Goal: Obtain resource: Download file/media

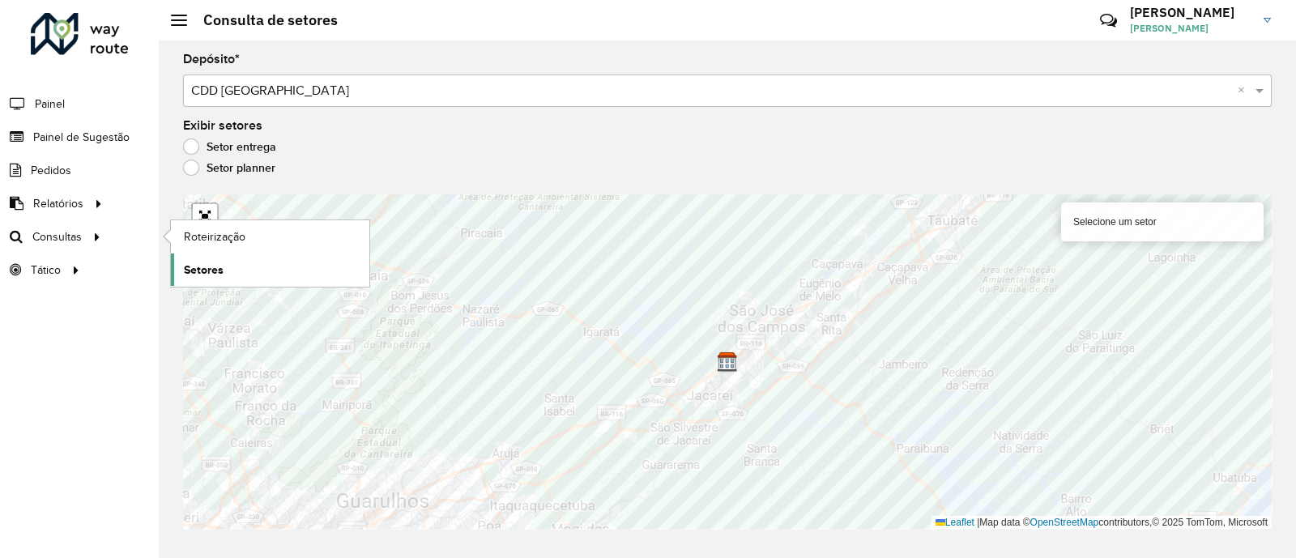
click at [203, 265] on span "Setores" at bounding box center [204, 270] width 40 height 17
click at [228, 264] on link "Setores" at bounding box center [270, 270] width 198 height 32
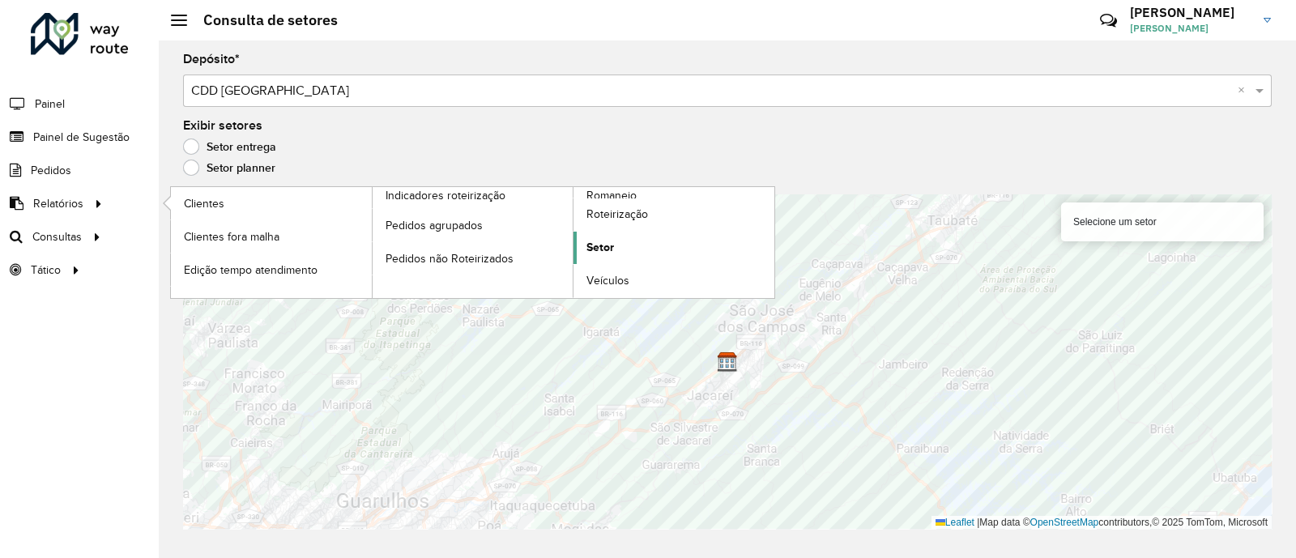
click at [599, 245] on span "Setor" at bounding box center [600, 247] width 28 height 17
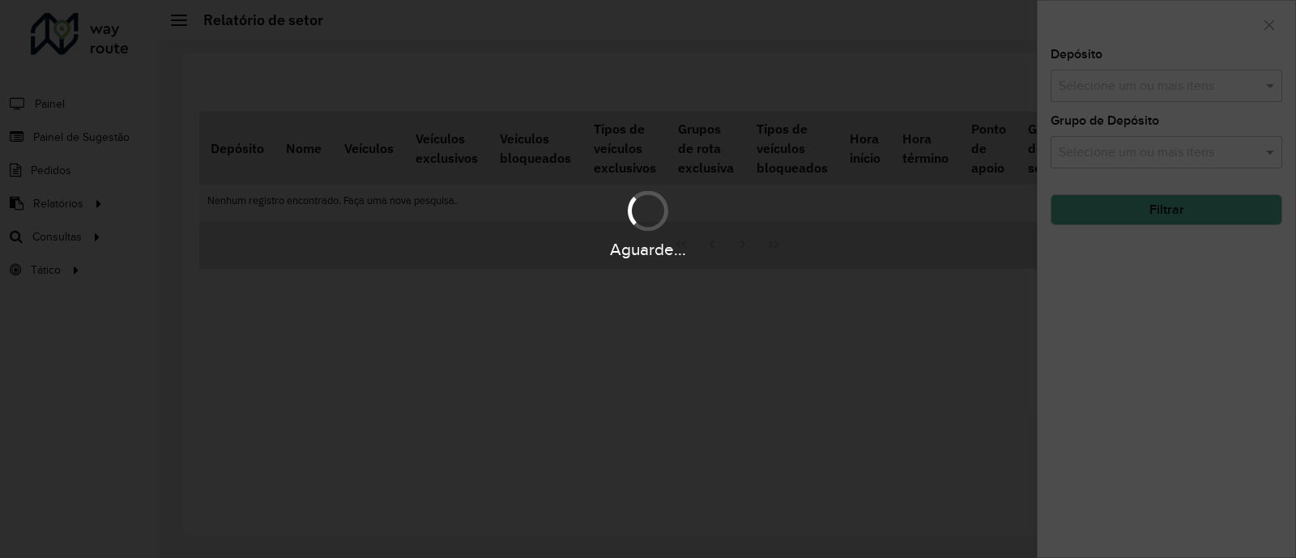
click at [1110, 101] on hb-app "Aguarde... Pop-up bloqueado! Seu navegador bloqueou automáticamente a abertura …" at bounding box center [648, 279] width 1296 height 558
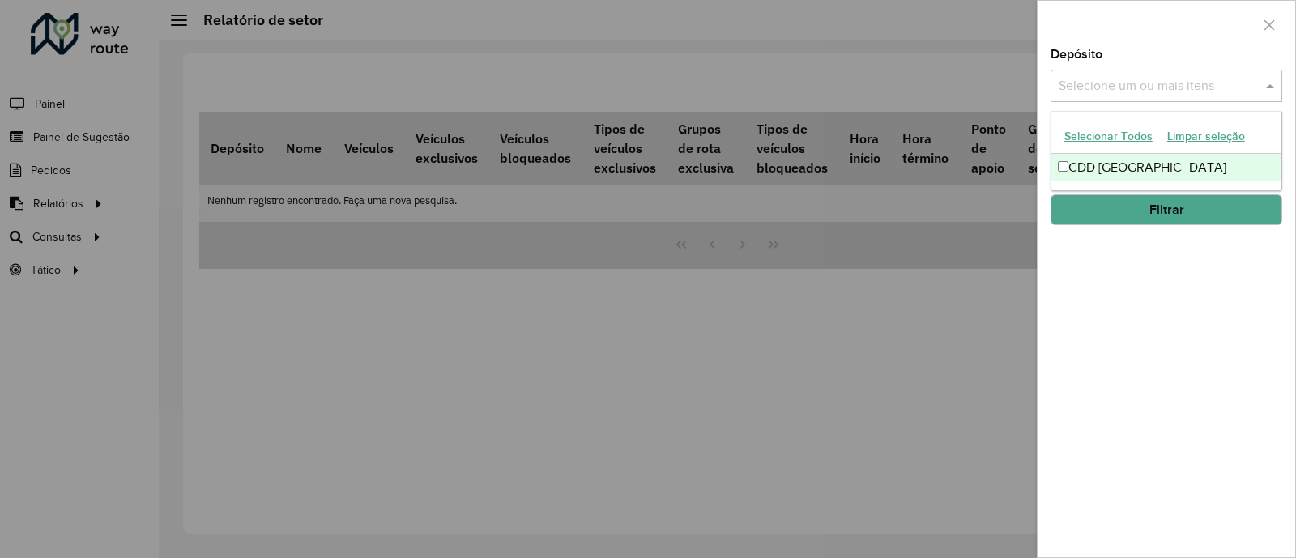
click at [1156, 93] on input "text" at bounding box center [1158, 86] width 207 height 19
click at [1101, 164] on div "CDD [GEOGRAPHIC_DATA]" at bounding box center [1166, 168] width 230 height 28
click at [1133, 206] on button "Filtrar" at bounding box center [1167, 209] width 232 height 31
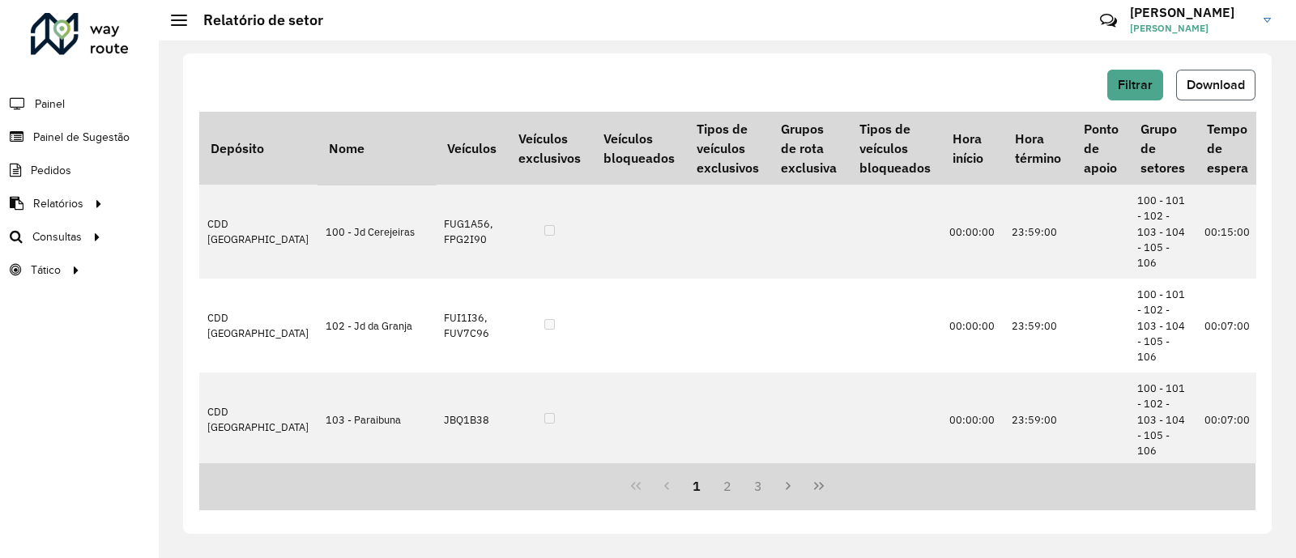
click at [1216, 90] on span "Download" at bounding box center [1216, 85] width 58 height 14
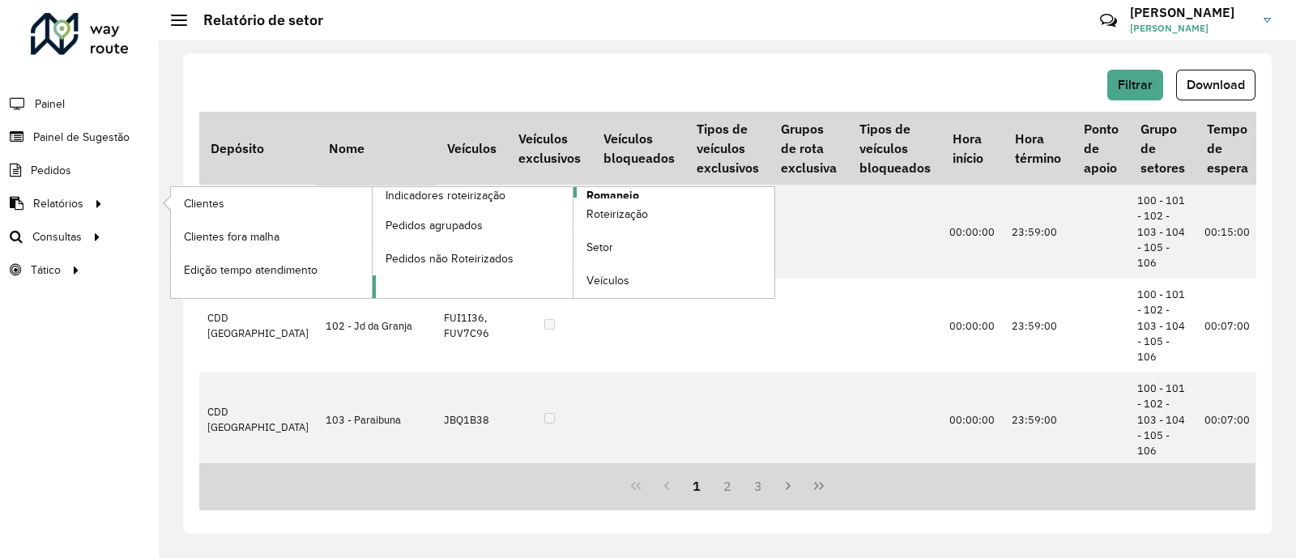
click at [603, 194] on span "Romaneio" at bounding box center [612, 195] width 53 height 17
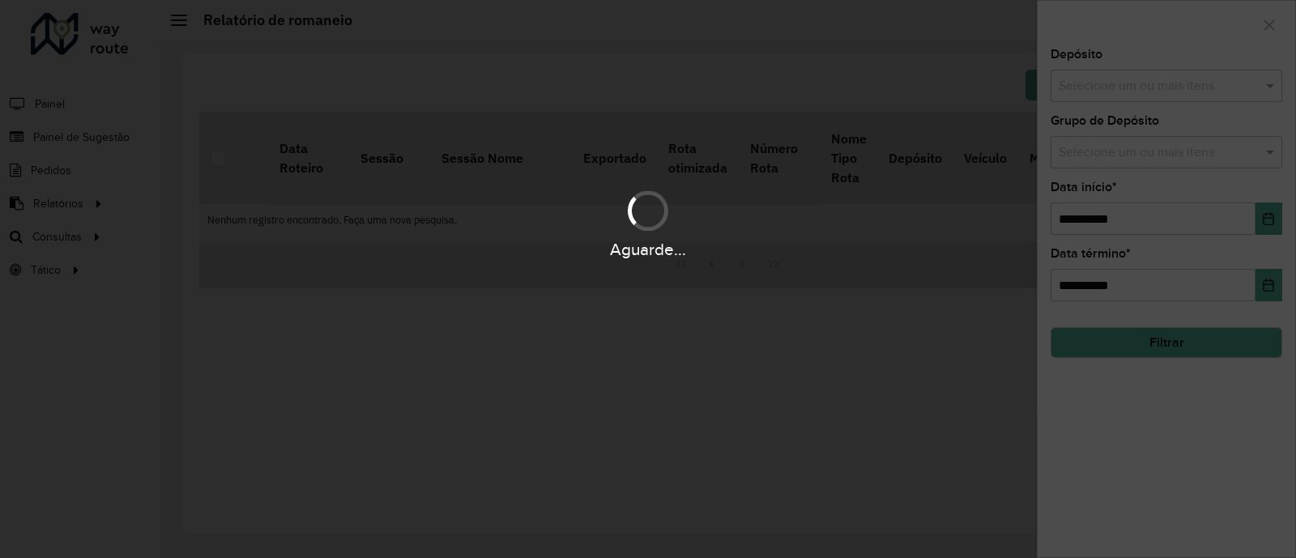
click at [1102, 91] on div "Aguarde..." at bounding box center [648, 279] width 1296 height 558
